Goal: Find specific page/section: Find specific page/section

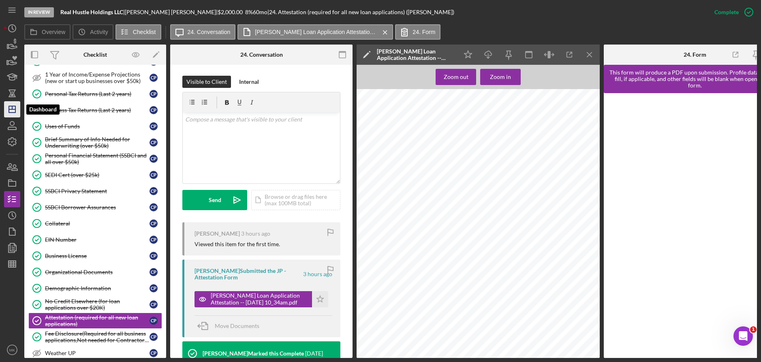
click at [15, 106] on polygon "button" at bounding box center [12, 109] width 6 height 6
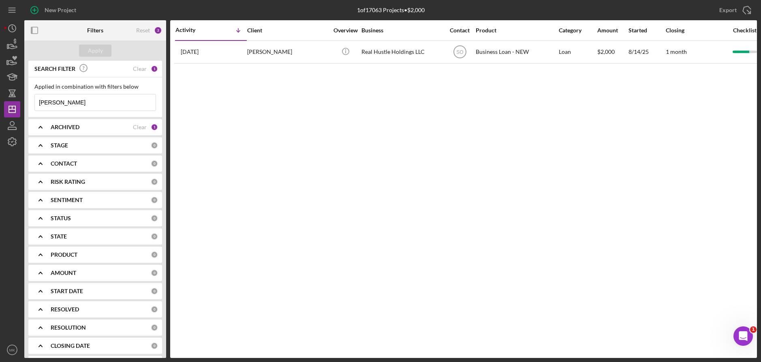
click at [77, 104] on input "[PERSON_NAME]" at bounding box center [95, 102] width 121 height 16
drag, startPoint x: 63, startPoint y: 104, endPoint x: 17, endPoint y: 103, distance: 45.8
click at [17, 103] on div "New Project 1 of 17063 Projects • $2,000 [PERSON_NAME] Export Icon/Export Filte…" at bounding box center [380, 179] width 753 height 358
type input "Cardinal"
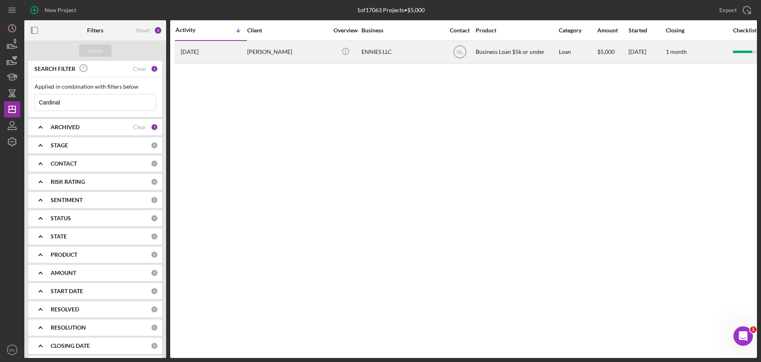
click at [279, 45] on div "[PERSON_NAME]" at bounding box center [287, 51] width 81 height 21
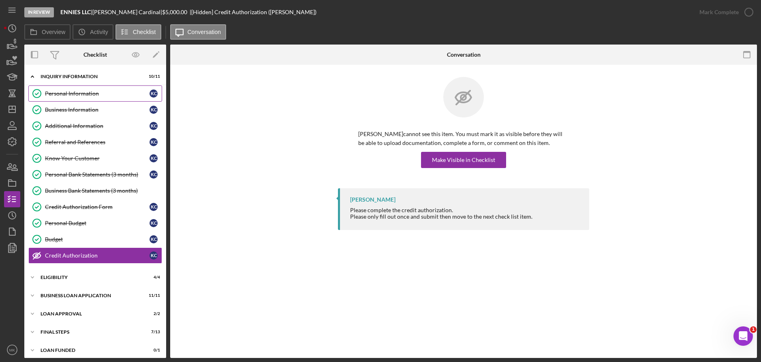
click at [73, 97] on link "Personal Information Personal Information K C" at bounding box center [95, 94] width 134 height 16
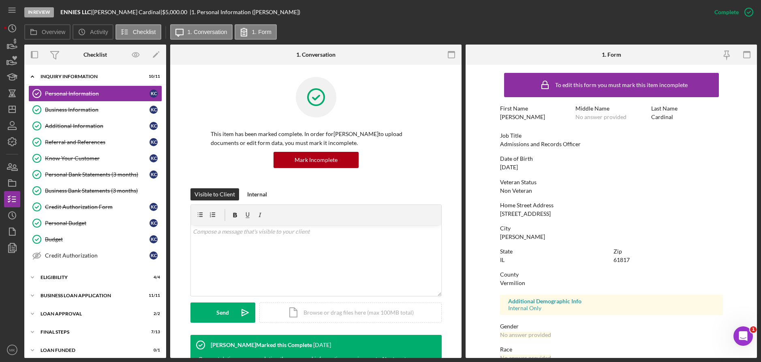
click at [578, 204] on div "Home Street Address" at bounding box center [611, 205] width 223 height 6
drag, startPoint x: 579, startPoint y: 242, endPoint x: 543, endPoint y: 230, distance: 38.7
click at [579, 242] on div "To edit this form you must mark this item incomplete First Name [PERSON_NAME] M…" at bounding box center [611, 254] width 223 height 370
drag, startPoint x: 511, startPoint y: 214, endPoint x: 542, endPoint y: 214, distance: 31.2
click at [542, 214] on div "[STREET_ADDRESS]" at bounding box center [525, 214] width 51 height 6
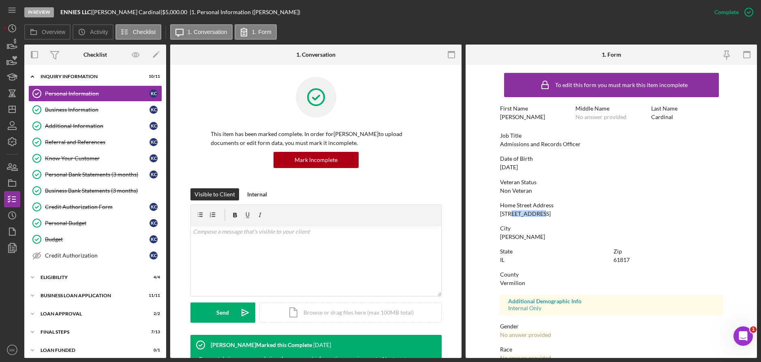
copy div "Meadowlane"
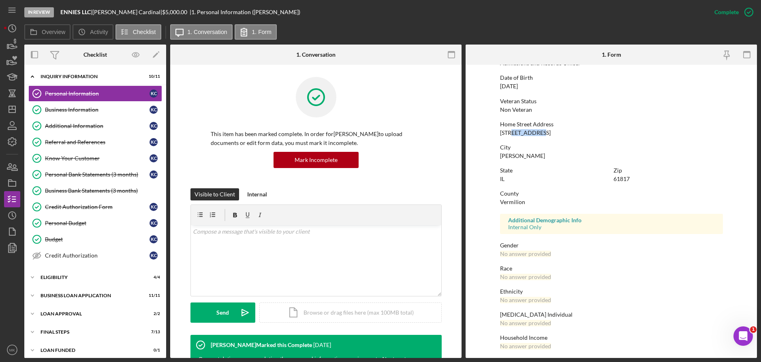
scroll to position [85, 0]
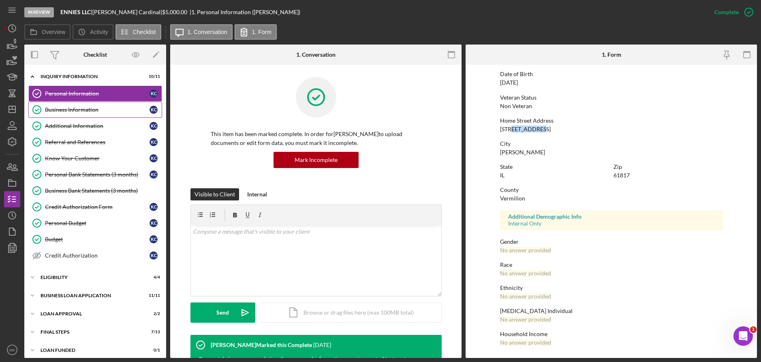
click at [86, 110] on div "Business Information" at bounding box center [97, 110] width 105 height 6
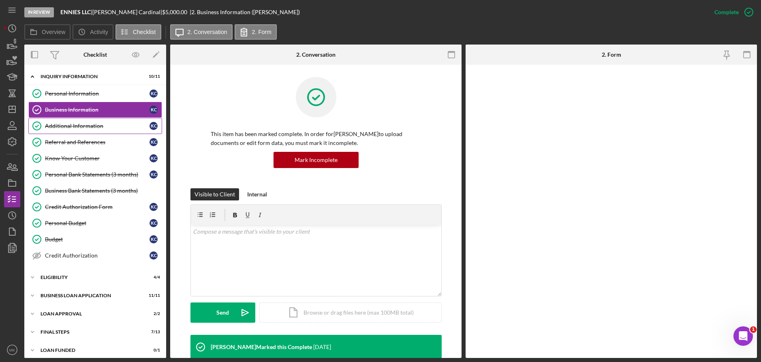
click at [83, 123] on div "Additional Information" at bounding box center [97, 126] width 105 height 6
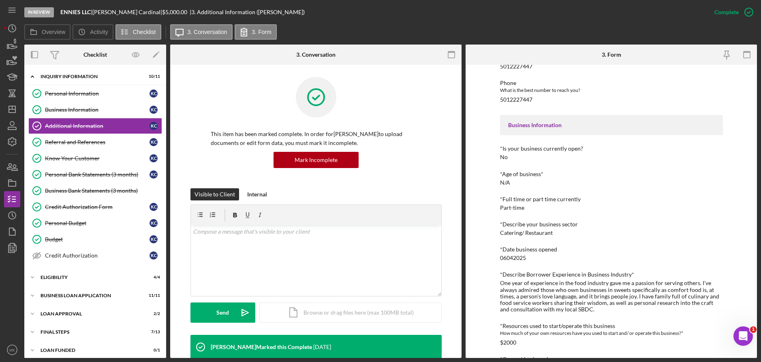
scroll to position [243, 0]
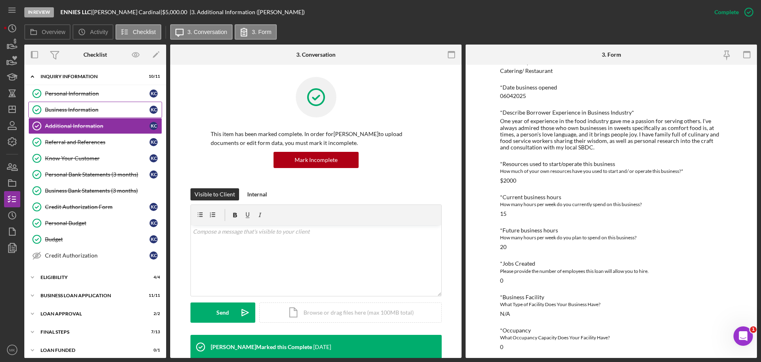
drag, startPoint x: 91, startPoint y: 107, endPoint x: 99, endPoint y: 106, distance: 8.6
click at [90, 107] on div "Business Information" at bounding box center [97, 110] width 105 height 6
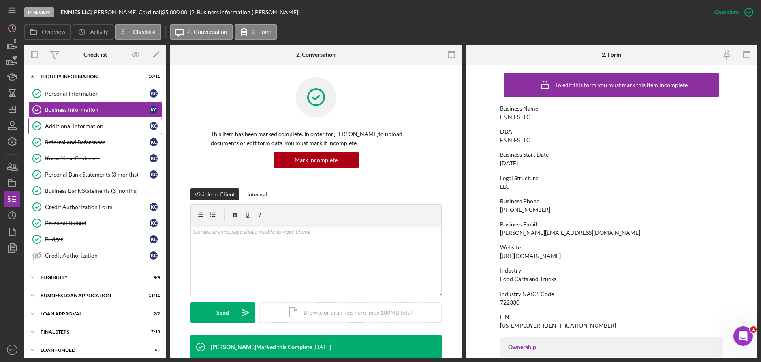
click at [64, 122] on link "Additional Information Additional Information K C" at bounding box center [95, 126] width 134 height 16
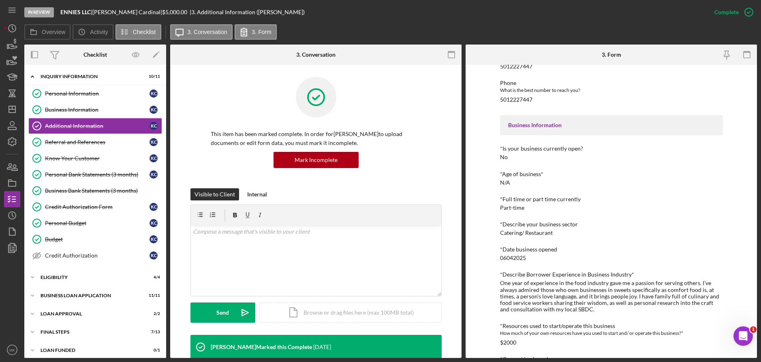
scroll to position [122, 0]
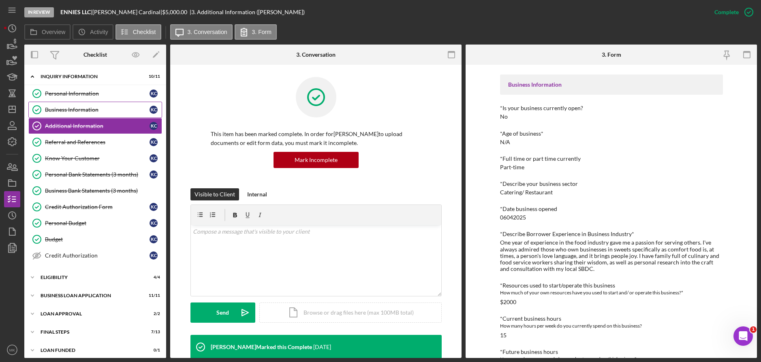
click at [57, 104] on link "Business Information Business Information K C" at bounding box center [95, 110] width 134 height 16
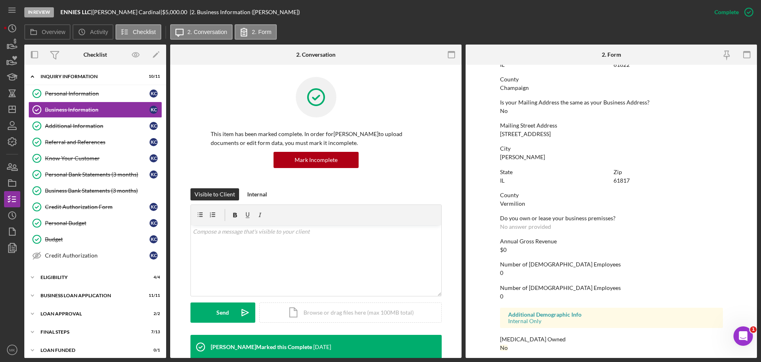
scroll to position [411, 0]
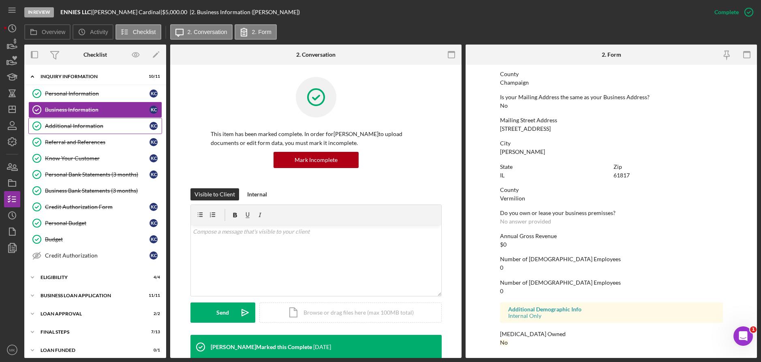
click at [75, 128] on div "Additional Information" at bounding box center [97, 126] width 105 height 6
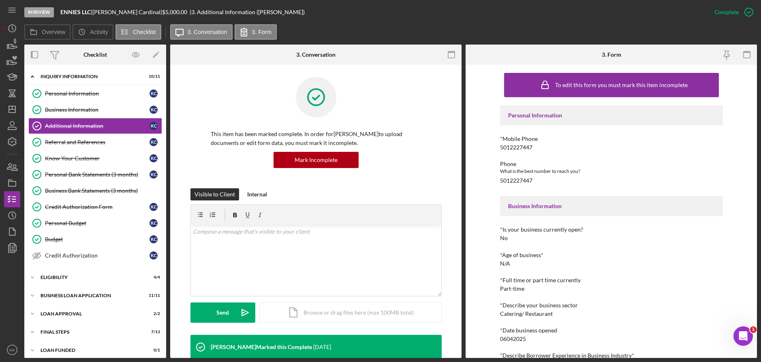
drag, startPoint x: 99, startPoint y: 106, endPoint x: 389, endPoint y: 187, distance: 300.9
click at [99, 106] on link "Business Information Business Information K C" at bounding box center [95, 110] width 134 height 16
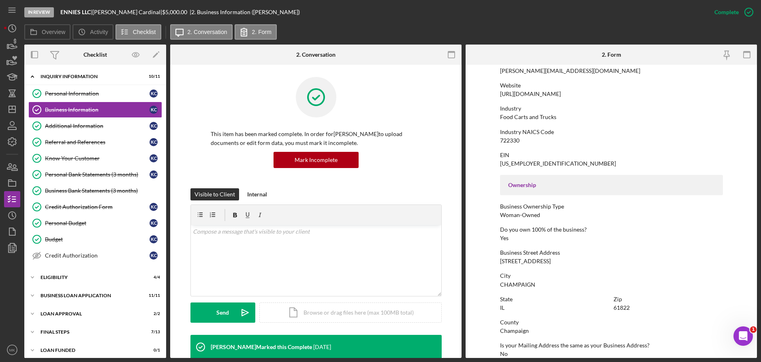
scroll to position [203, 0]
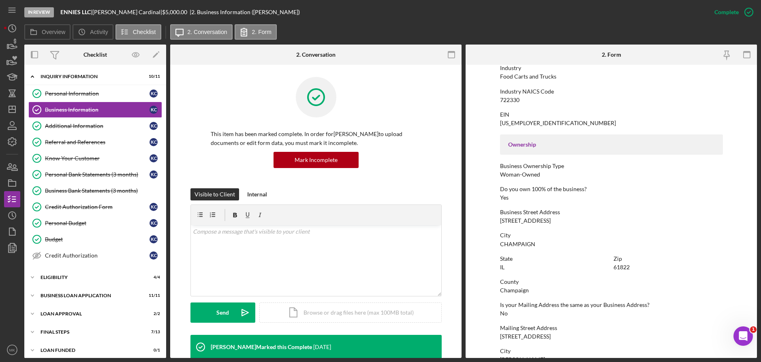
drag, startPoint x: 614, startPoint y: 214, endPoint x: 589, endPoint y: 221, distance: 25.8
click at [614, 214] on div "Business Street Address" at bounding box center [611, 212] width 223 height 6
drag, startPoint x: 591, startPoint y: 221, endPoint x: 514, endPoint y: 219, distance: 76.6
click at [514, 219] on div "Business Street Address [STREET_ADDRESS]" at bounding box center [611, 216] width 223 height 15
copy div "N PROSPECT AVE NUM 1068"
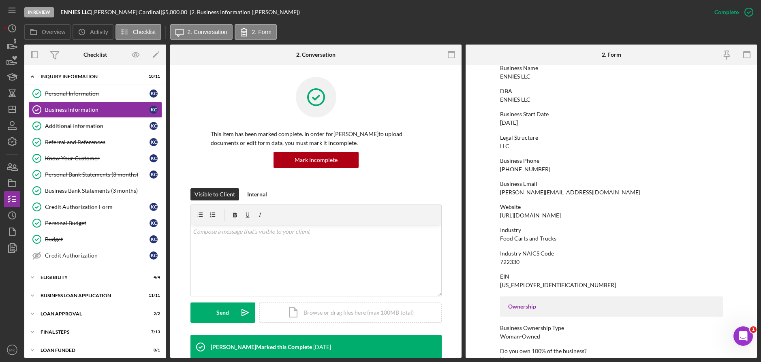
scroll to position [0, 0]
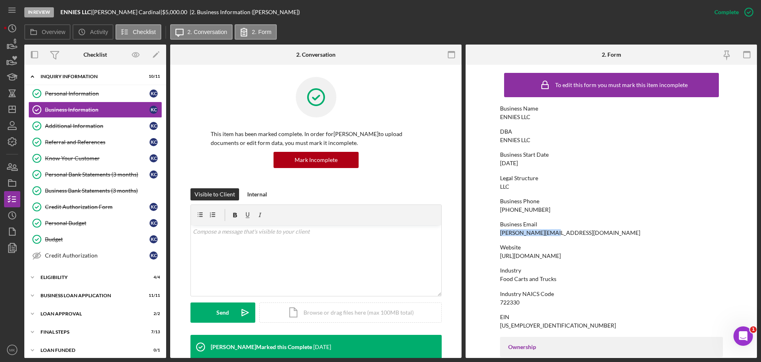
drag, startPoint x: 558, startPoint y: 233, endPoint x: 495, endPoint y: 234, distance: 63.3
click at [495, 234] on form "To edit this form you must mark this item incomplete Business Name ENNIES LLC D…" at bounding box center [612, 212] width 292 height 294
copy div "[PERSON_NAME][EMAIL_ADDRESS][DOMAIN_NAME]"
